Goal: Task Accomplishment & Management: Manage account settings

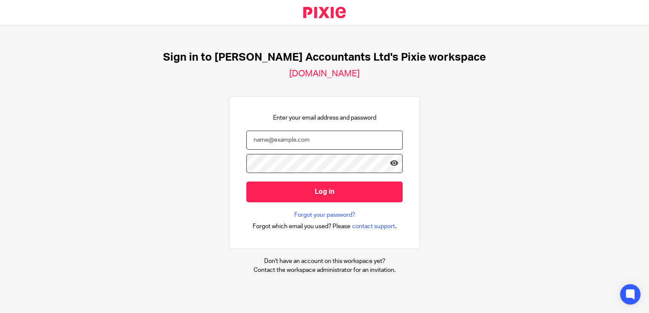
click at [273, 141] on input "email" at bounding box center [324, 140] width 156 height 19
click at [294, 138] on input "email" at bounding box center [324, 140] width 156 height 19
type input "b"
click at [282, 140] on input "b" at bounding box center [324, 140] width 156 height 19
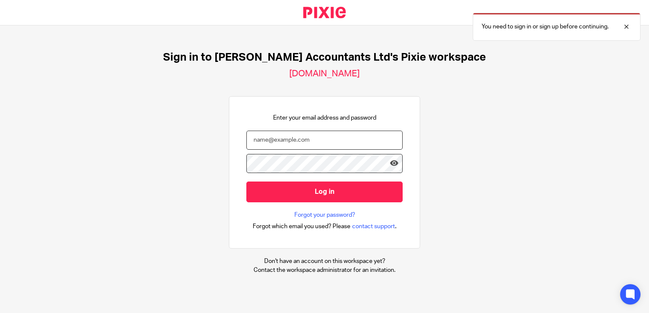
type input "bookkeeping@catherine-smith.co.uk"
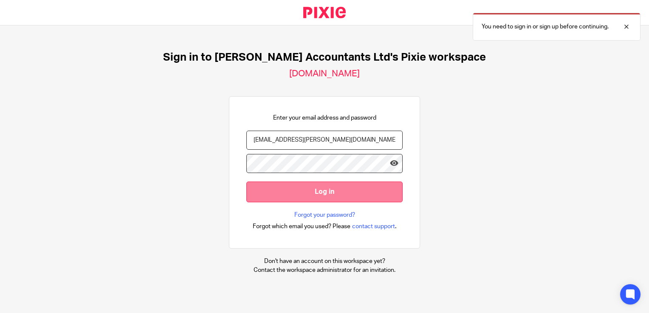
click at [325, 189] on input "Log in" at bounding box center [324, 192] width 156 height 21
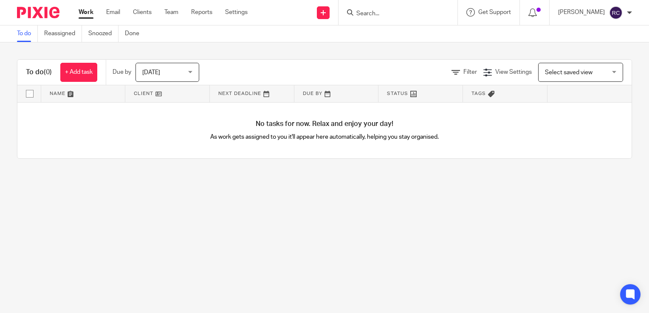
click at [147, 70] on span "[DATE]" at bounding box center [151, 73] width 18 height 6
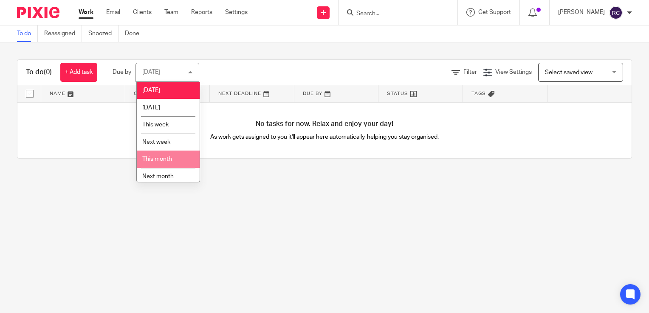
scroll to position [22, 0]
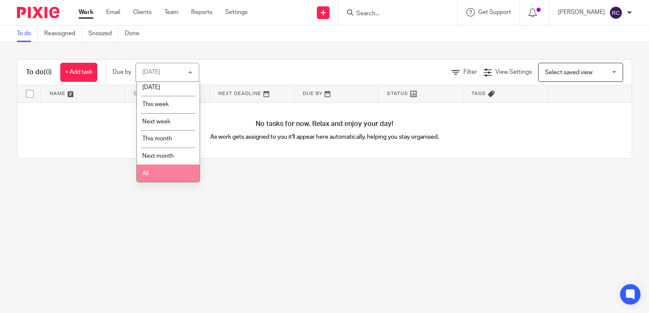
click at [160, 180] on li "All" at bounding box center [168, 173] width 63 height 17
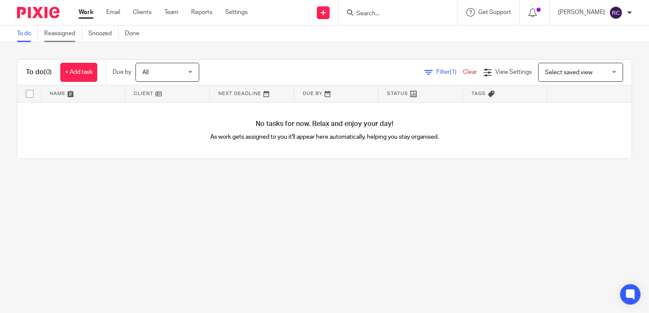
click at [69, 31] on link "Reassigned" at bounding box center [63, 33] width 38 height 17
